Goal: Check status: Check status

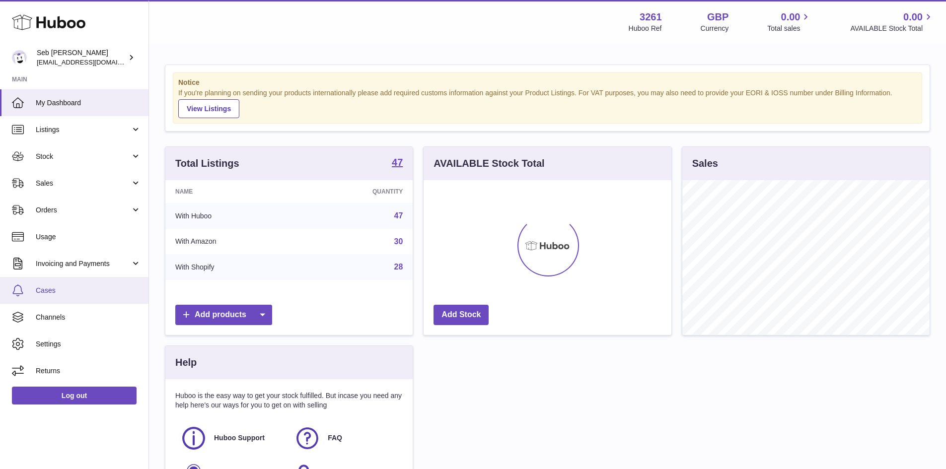
scroll to position [155, 248]
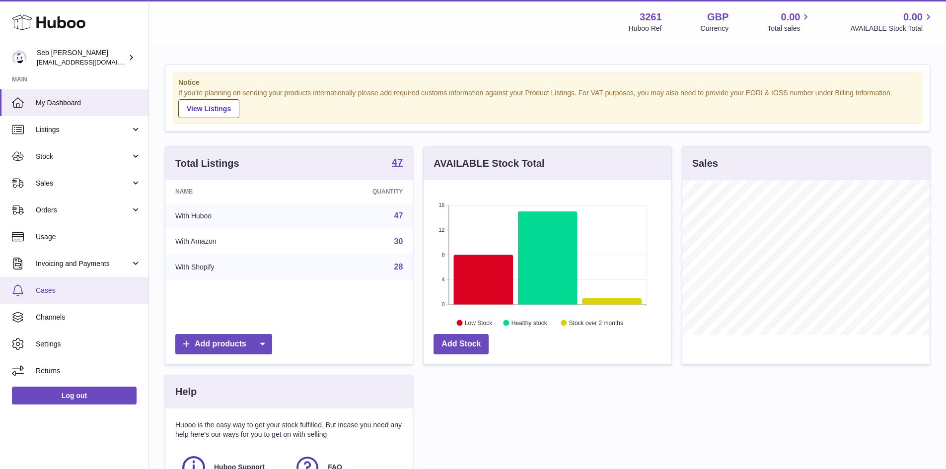
click at [43, 291] on span "Cases" at bounding box center [88, 290] width 105 height 9
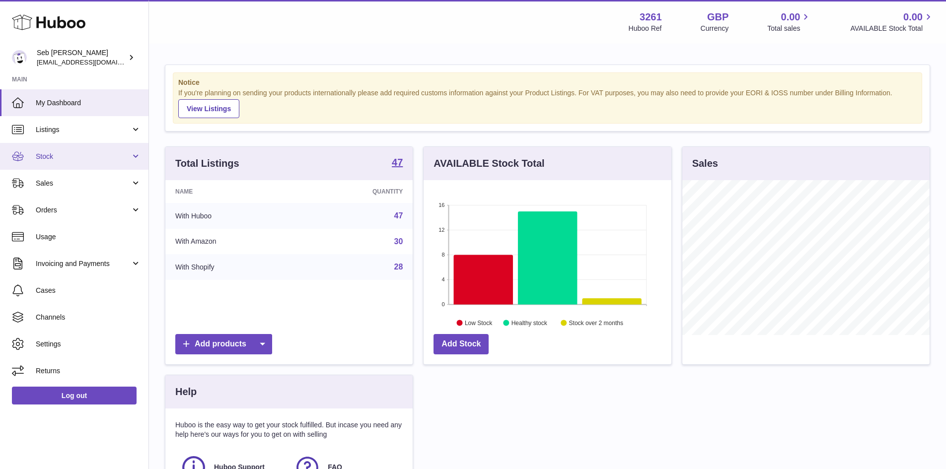
click at [64, 159] on span "Stock" at bounding box center [83, 156] width 95 height 9
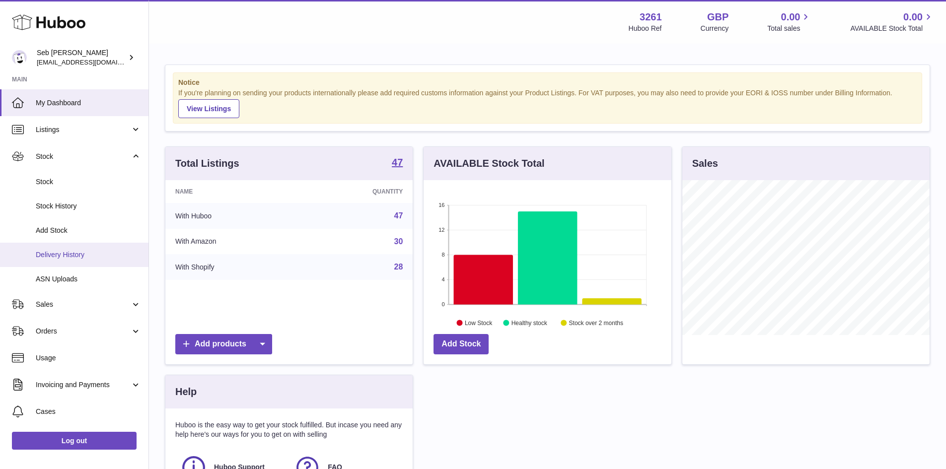
click at [67, 258] on span "Delivery History" at bounding box center [88, 254] width 105 height 9
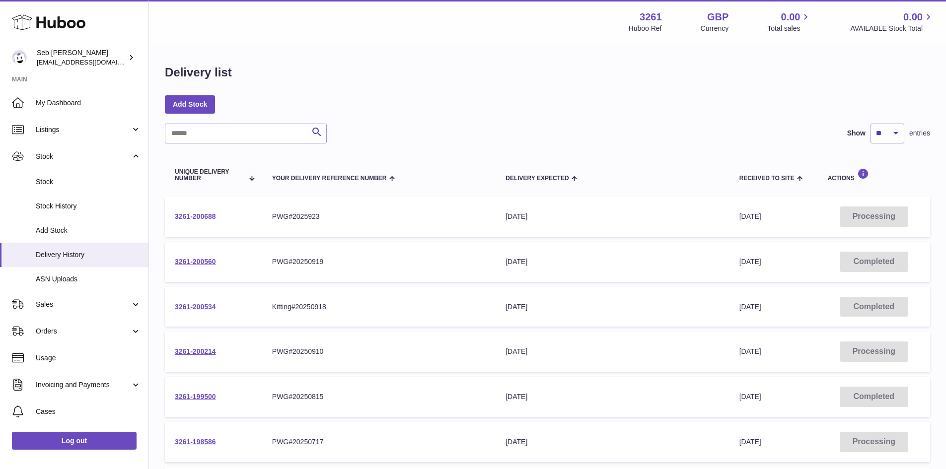
click at [201, 217] on link "3261-200688" at bounding box center [195, 217] width 41 height 8
click at [193, 217] on link "3261-200688" at bounding box center [195, 217] width 41 height 8
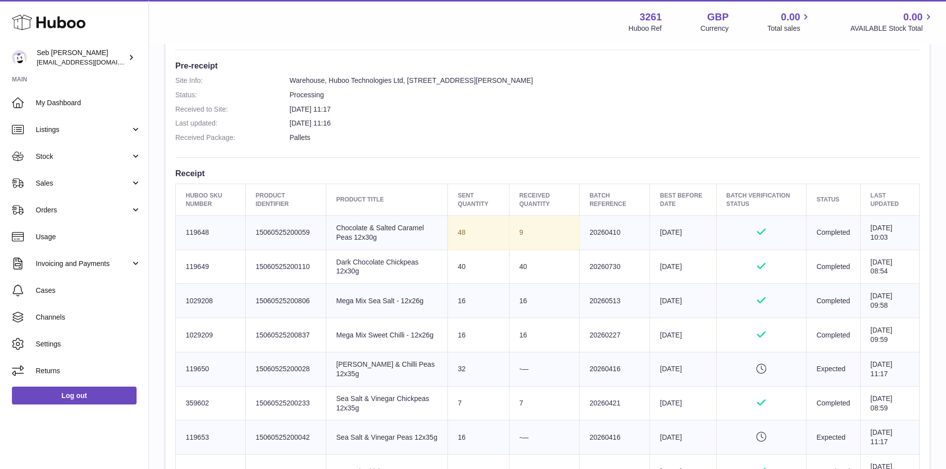
scroll to position [248, 0]
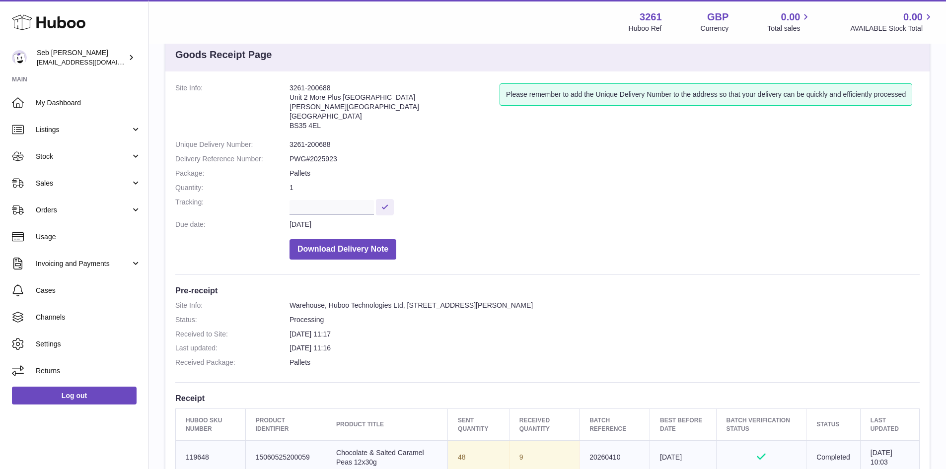
scroll to position [50, 0]
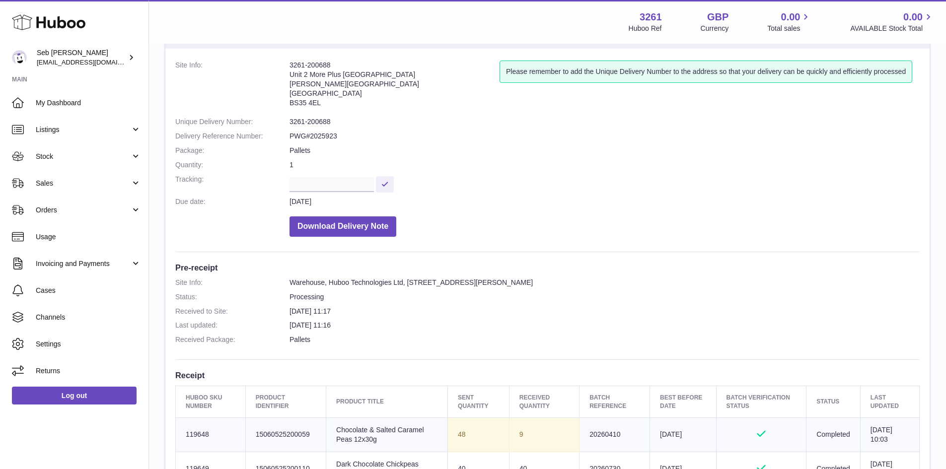
drag, startPoint x: 291, startPoint y: 64, endPoint x: 337, endPoint y: 60, distance: 46.8
copy address "3261-200688"
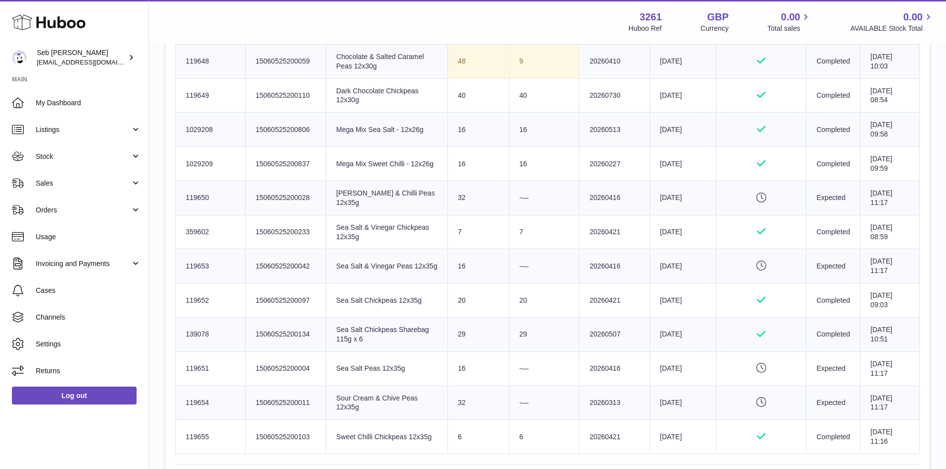
scroll to position [406, 0]
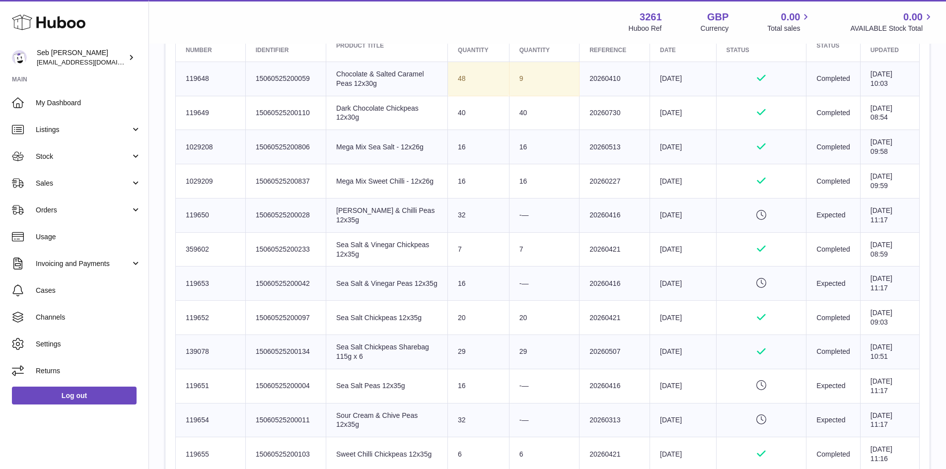
click at [739, 212] on icon "Pending verification" at bounding box center [762, 215] width 70 height 10
